Goal: Task Accomplishment & Management: Manage account settings

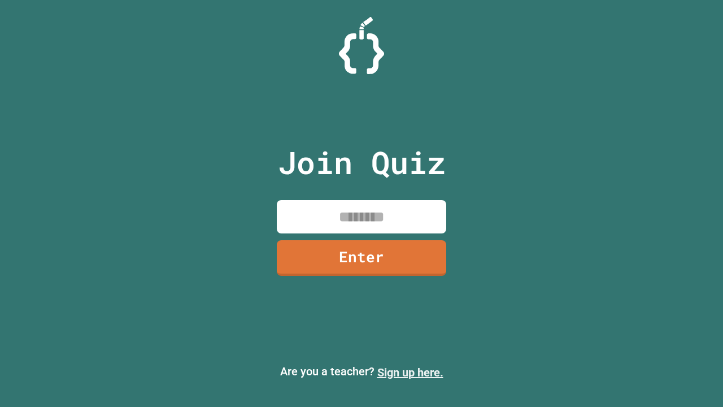
click at [410, 372] on link "Sign up here." at bounding box center [410, 373] width 66 height 14
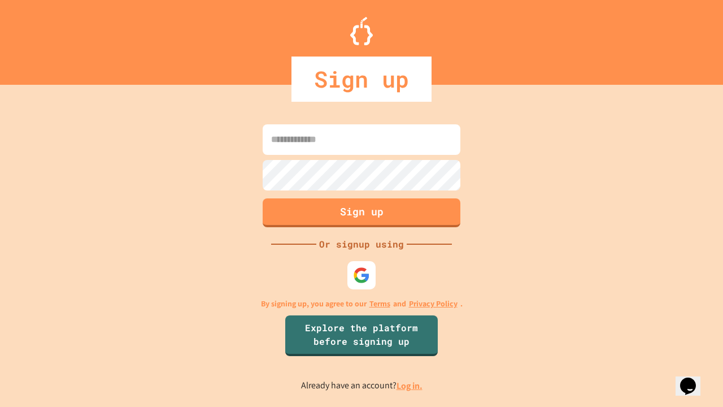
click at [410, 385] on link "Log in." at bounding box center [410, 386] width 26 height 12
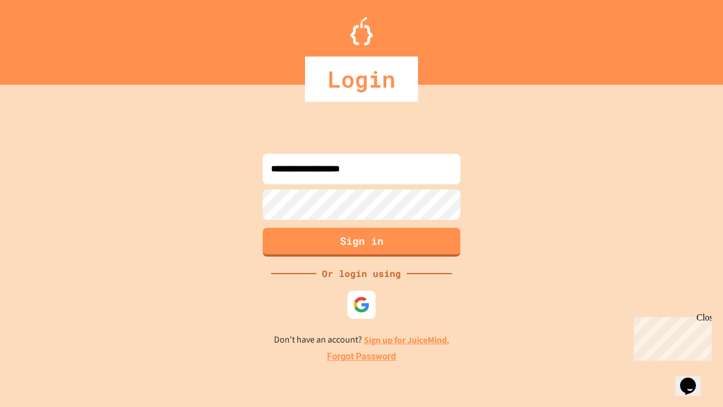
type input "**********"
